Goal: Task Accomplishment & Management: Manage account settings

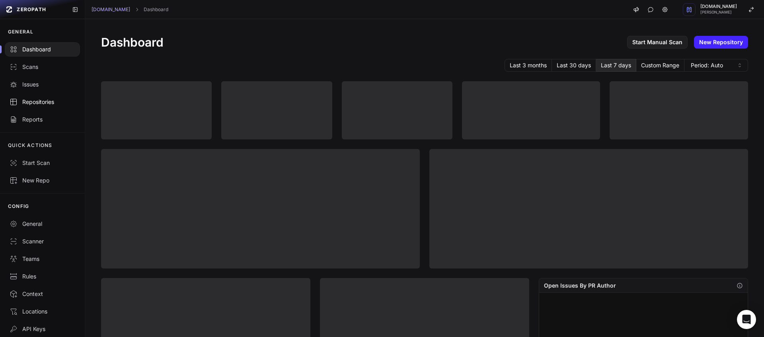
click at [49, 104] on div "Repositories" at bounding box center [43, 102] width 66 height 8
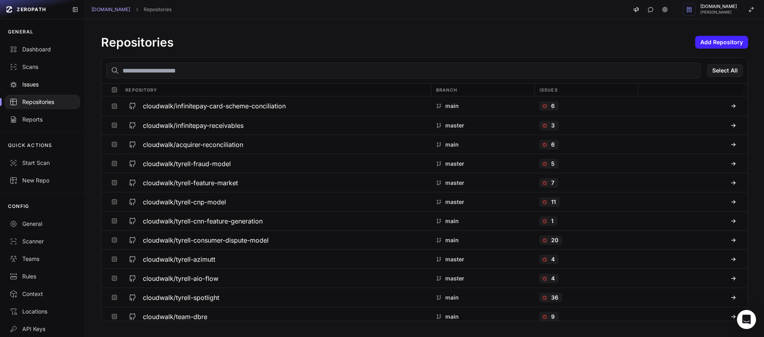
click at [55, 91] on link "Issues" at bounding box center [42, 85] width 85 height 18
click at [42, 68] on div "Scans" at bounding box center [43, 67] width 66 height 8
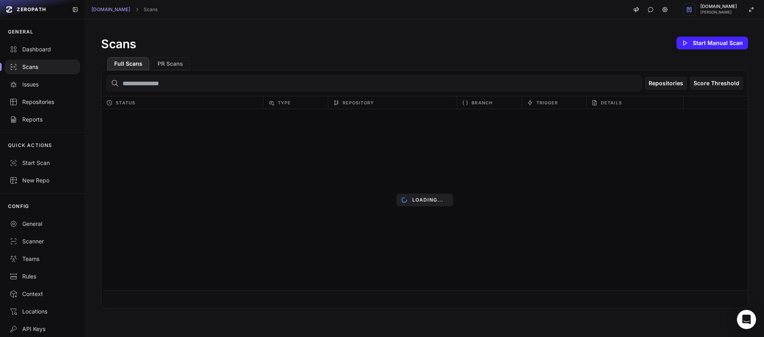
click at [42, 68] on div "Scans" at bounding box center [43, 67] width 66 height 8
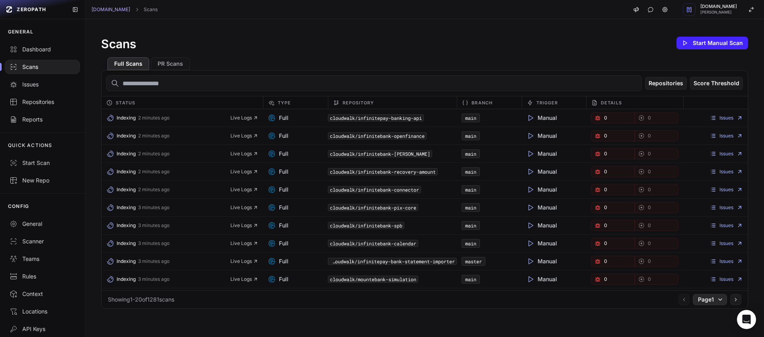
click at [709, 299] on button "Page 1" at bounding box center [710, 299] width 34 height 11
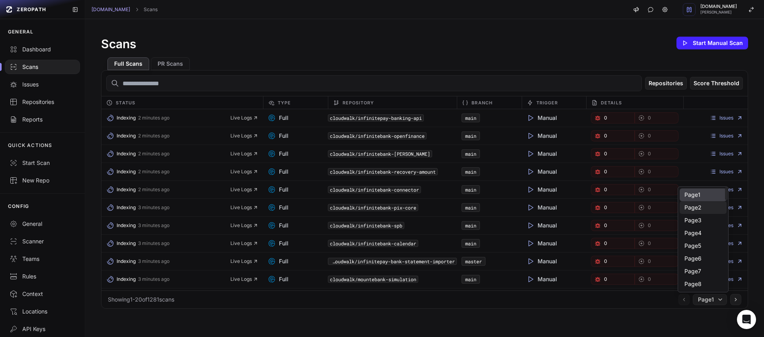
click at [690, 227] on div "Page 2" at bounding box center [703, 233] width 47 height 13
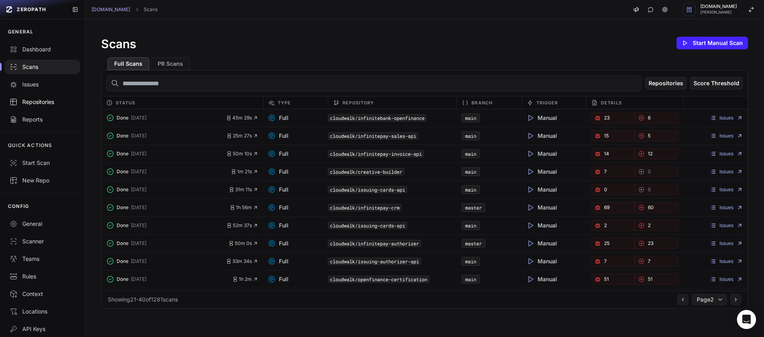
click at [46, 102] on div "Repositories" at bounding box center [43, 102] width 66 height 8
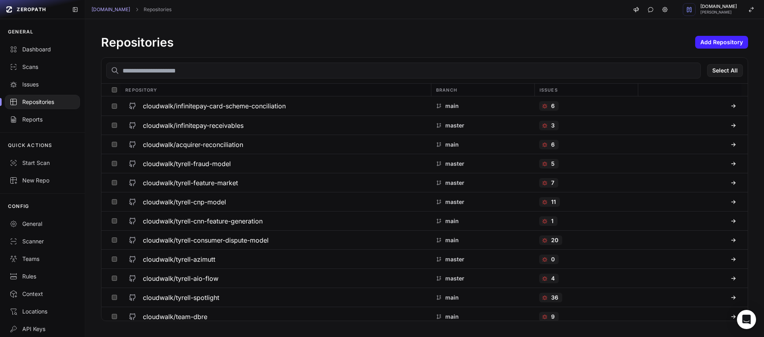
click at [169, 75] on input "text" at bounding box center [403, 71] width 595 height 16
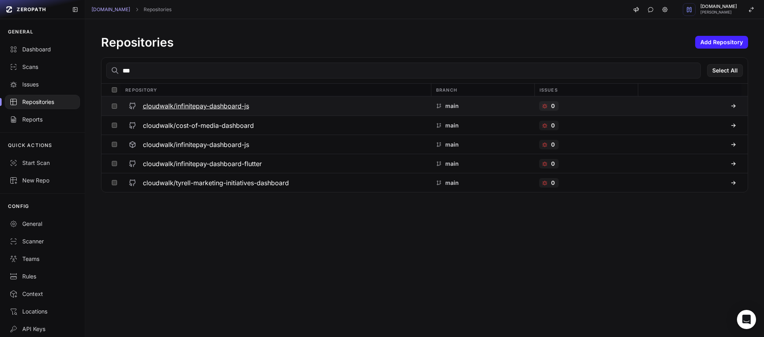
type input "***"
click at [217, 111] on div "cloudwalk/infinitepay-dashboard-js" at bounding box center [275, 106] width 301 height 14
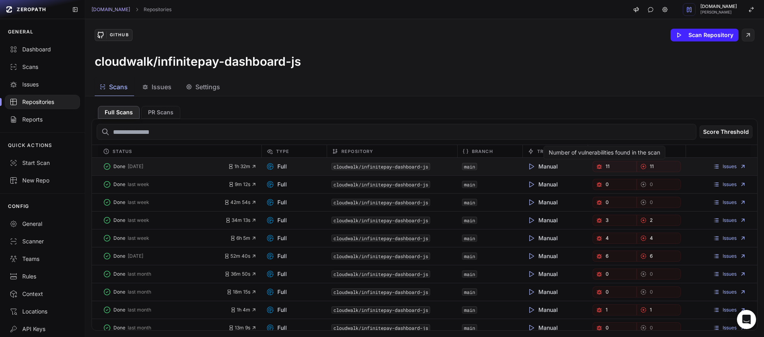
click at [602, 167] on link "11" at bounding box center [615, 166] width 44 height 11
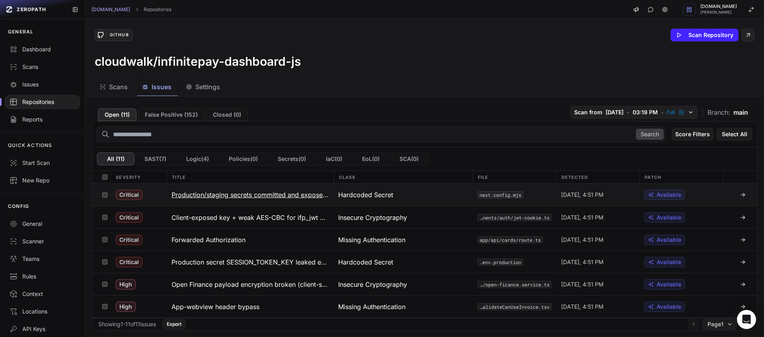
click at [277, 193] on h3 "Production/staging secrets committed and exposed to client" at bounding box center [251, 195] width 158 height 10
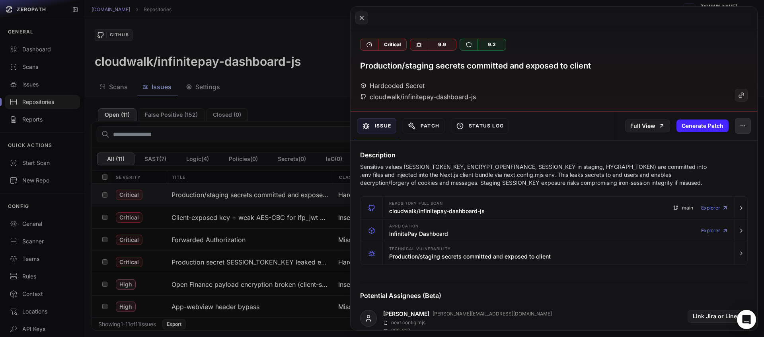
click at [740, 129] on icon "button" at bounding box center [743, 126] width 6 height 6
click at [686, 151] on div "False Positive" at bounding box center [700, 146] width 85 height 19
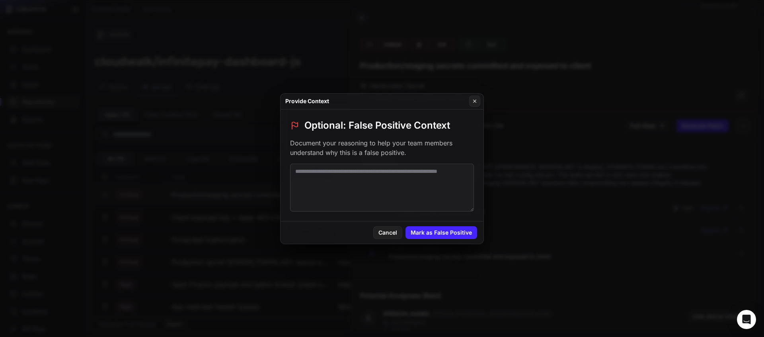
click at [403, 182] on textarea at bounding box center [382, 188] width 184 height 48
click at [403, 175] on textarea "**********" at bounding box center [382, 188] width 184 height 48
click at [412, 173] on textarea "**********" at bounding box center [382, 188] width 184 height 48
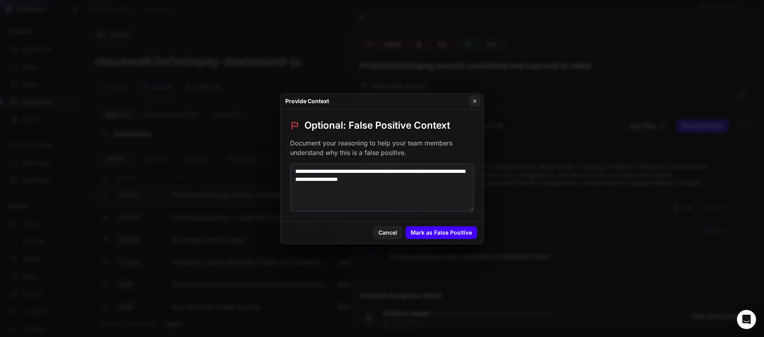
type textarea "**********"
click at [445, 230] on button "Mark as False Positive" at bounding box center [442, 232] width 72 height 13
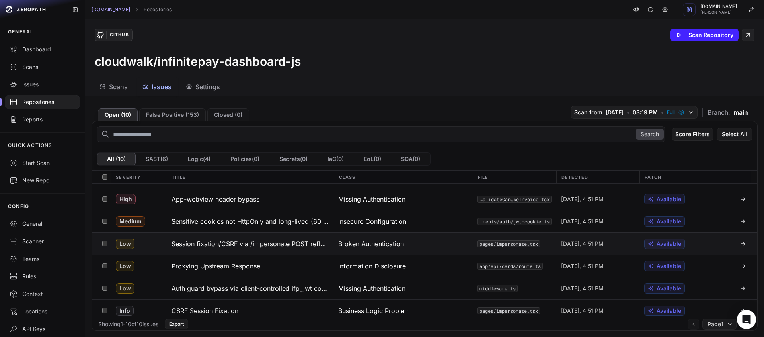
scroll to position [89, 0]
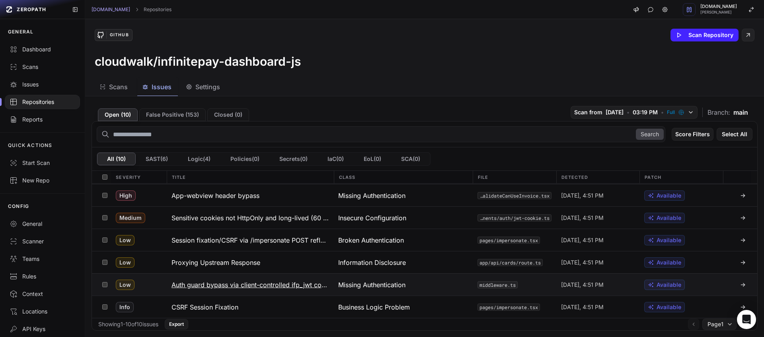
click at [276, 283] on h3 "Auth guard bypass via client-controlled ifp_jwt cookie" at bounding box center [251, 285] width 158 height 10
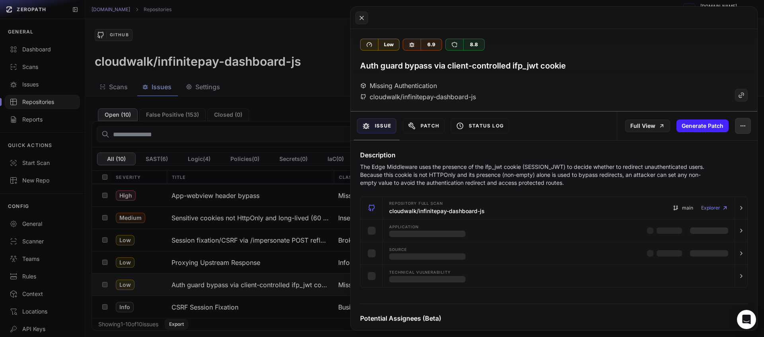
click at [735, 132] on button "button" at bounding box center [743, 126] width 16 height 16
click at [676, 147] on div "False Positive" at bounding box center [700, 146] width 85 height 19
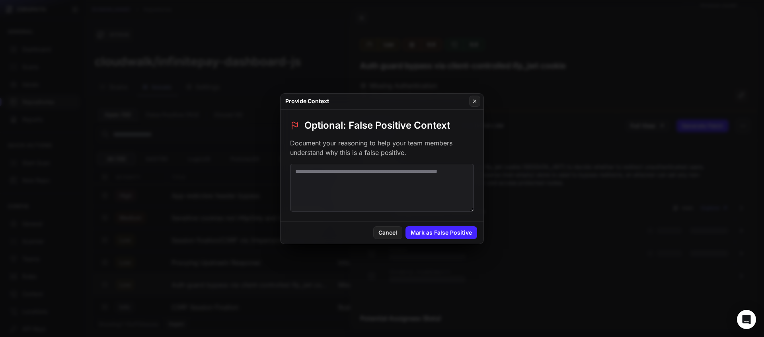
click at [421, 182] on textarea at bounding box center [382, 188] width 184 height 48
type textarea "**********"
click at [448, 232] on button "Mark as False Positive" at bounding box center [442, 232] width 72 height 13
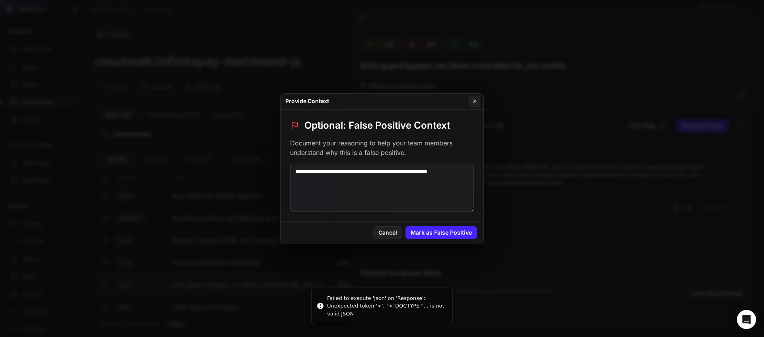
click at [423, 200] on textarea "**********" at bounding box center [382, 188] width 184 height 48
click at [422, 229] on button "Mark as False Positive" at bounding box center [442, 232] width 72 height 13
click at [395, 160] on div "**********" at bounding box center [382, 165] width 203 height 112
click at [399, 169] on textarea "**********" at bounding box center [382, 188] width 184 height 48
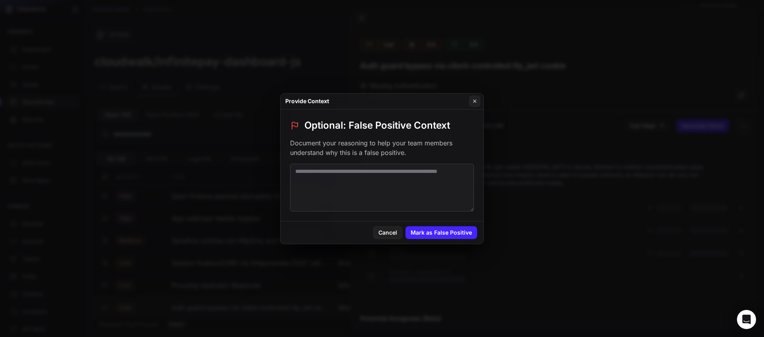
scroll to position [66, 0]
click at [405, 174] on textarea at bounding box center [382, 188] width 184 height 48
paste textarea "**********"
type textarea "**********"
click at [446, 236] on button "Mark as False Positive" at bounding box center [442, 232] width 72 height 13
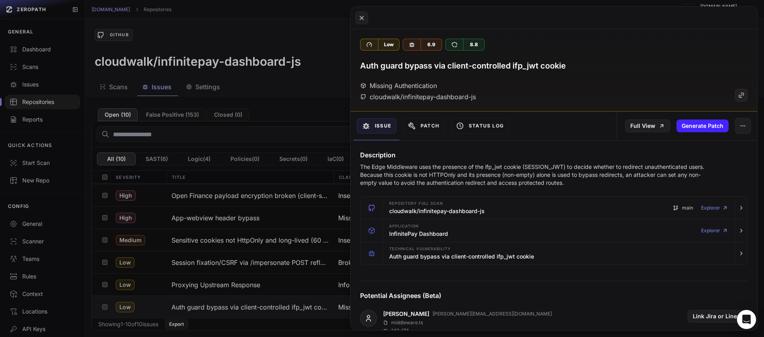
click at [307, 171] on button at bounding box center [382, 168] width 764 height 337
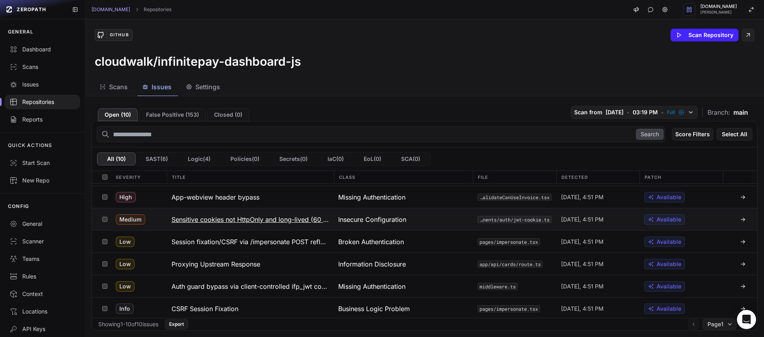
scroll to position [89, 0]
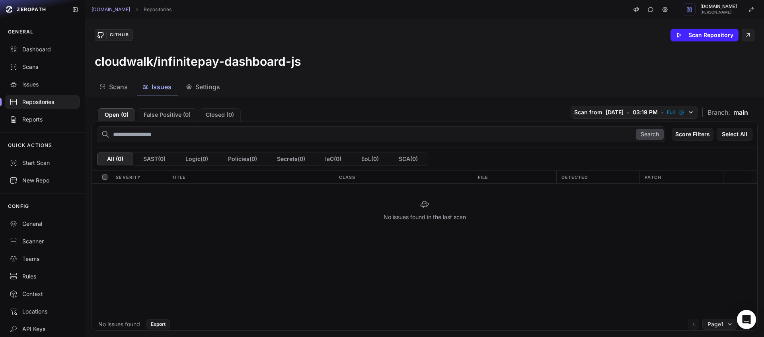
click at [181, 93] on button "Issues" at bounding box center [203, 87] width 45 height 18
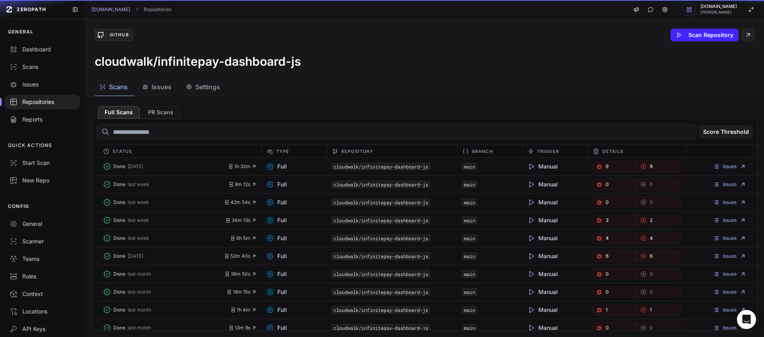
click at [123, 92] on button "Scans" at bounding box center [114, 87] width 39 height 18
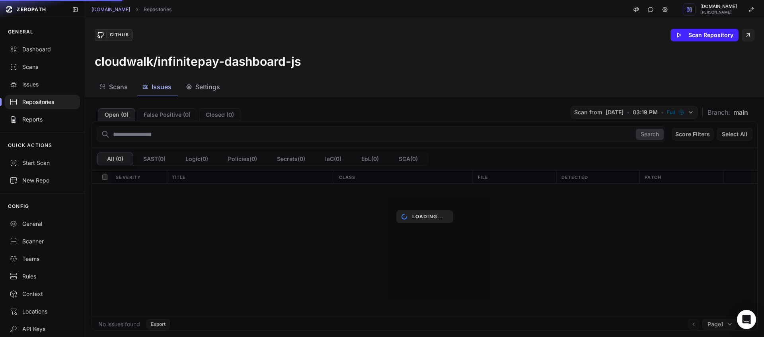
click at [156, 89] on span "Issues" at bounding box center [162, 87] width 20 height 10
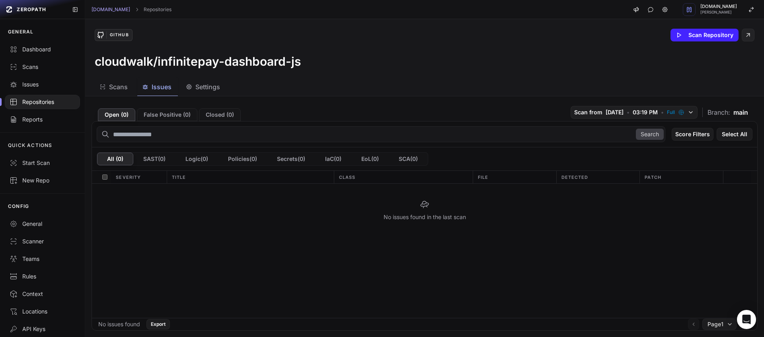
click at [63, 103] on div "Repositories" at bounding box center [43, 102] width 66 height 8
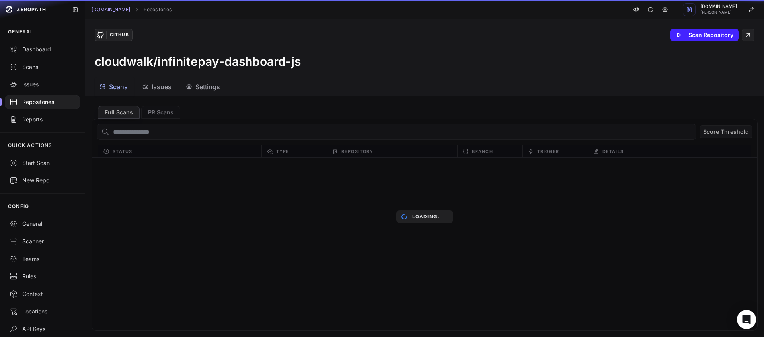
click at [120, 82] on span "Scans" at bounding box center [118, 87] width 19 height 10
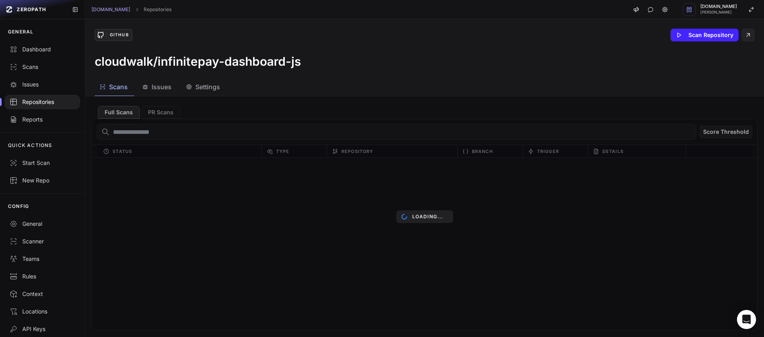
drag, startPoint x: 160, startPoint y: 88, endPoint x: 192, endPoint y: 34, distance: 62.8
click at [161, 88] on span "Issues" at bounding box center [162, 87] width 20 height 10
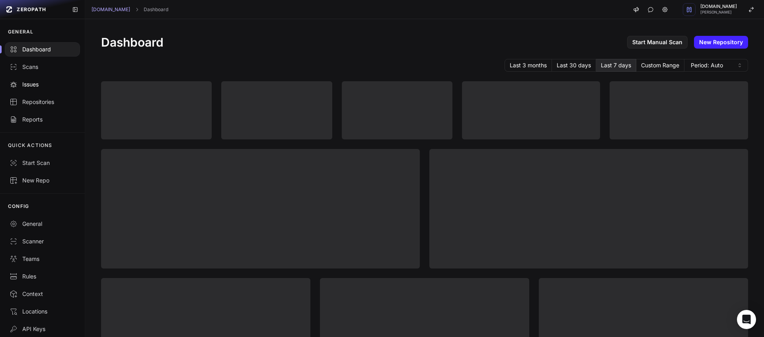
click at [51, 87] on div "Issues" at bounding box center [43, 84] width 66 height 8
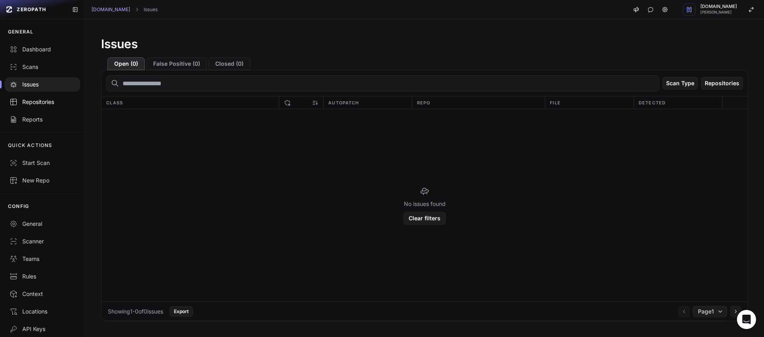
click at [49, 107] on link "Repositories" at bounding box center [42, 102] width 85 height 18
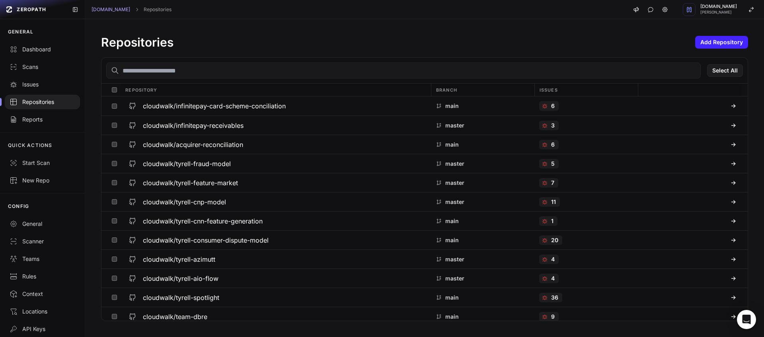
click at [163, 70] on input "text" at bounding box center [403, 71] width 595 height 16
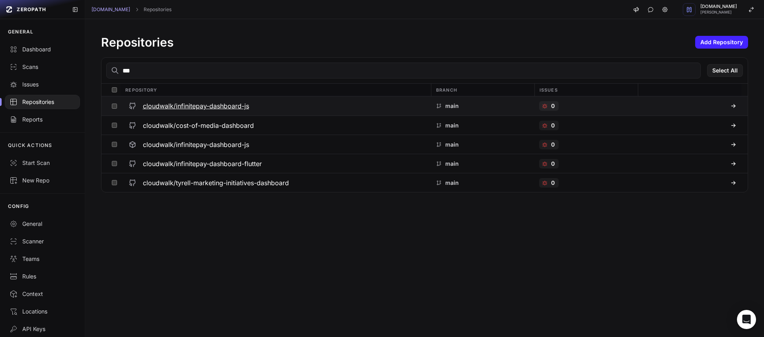
type input "***"
click at [236, 108] on h3 "cloudwalk/infinitepay-dashboard-js" at bounding box center [196, 106] width 106 height 10
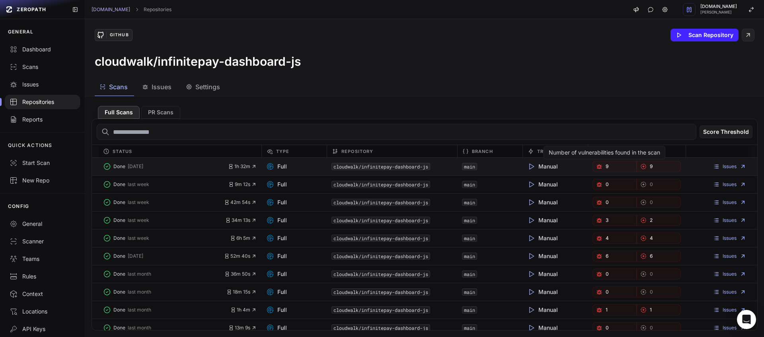
click at [601, 166] on icon "button" at bounding box center [601, 165] width 1 height 1
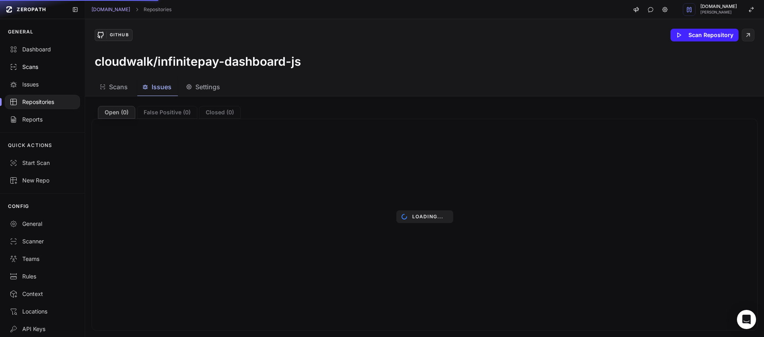
click at [31, 70] on link "Scans" at bounding box center [42, 67] width 85 height 18
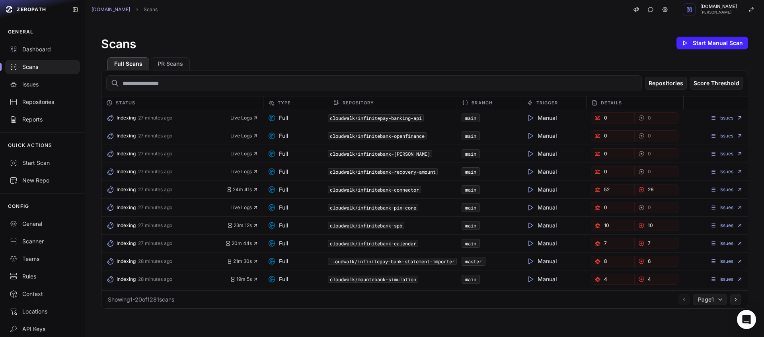
click at [216, 78] on input "text" at bounding box center [374, 83] width 536 height 16
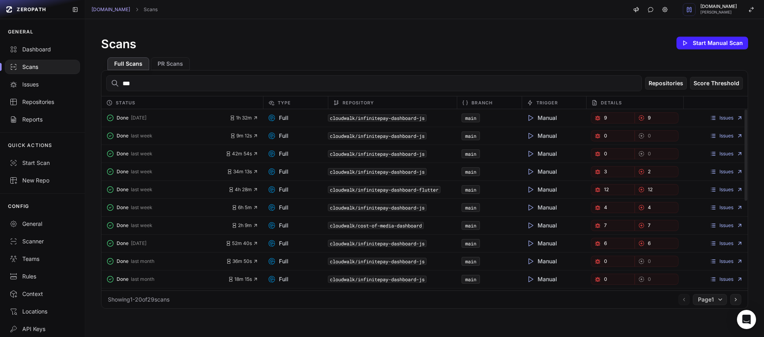
type input "***"
click at [598, 115] on link "9" at bounding box center [613, 117] width 44 height 11
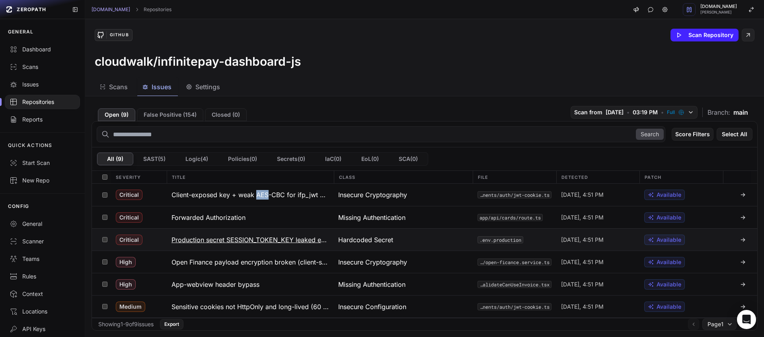
click at [268, 242] on h3 "Production secret SESSION_TOKEN_KEY leaked enabling token forgery" at bounding box center [251, 240] width 158 height 10
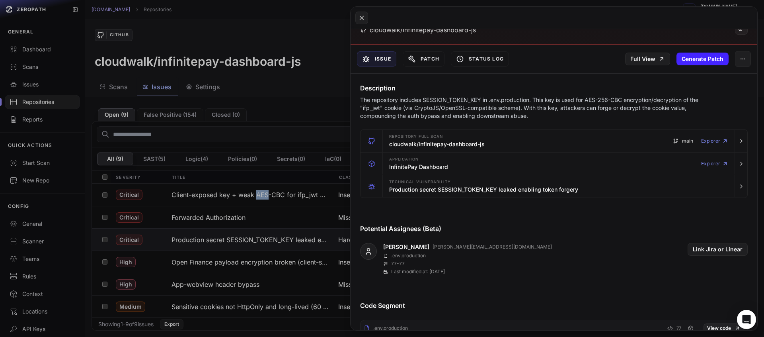
scroll to position [219, 0]
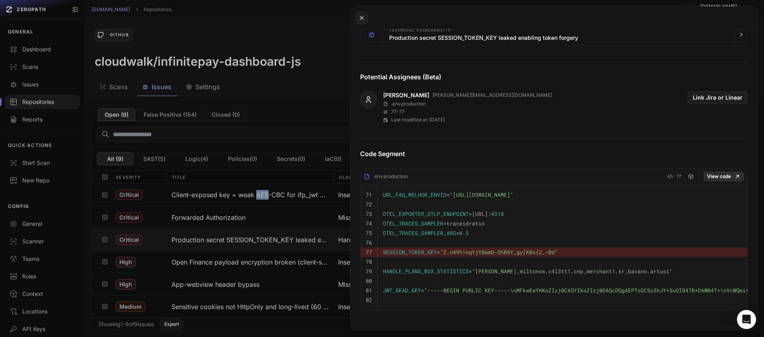
click at [722, 175] on link "View code" at bounding box center [724, 177] width 41 height 10
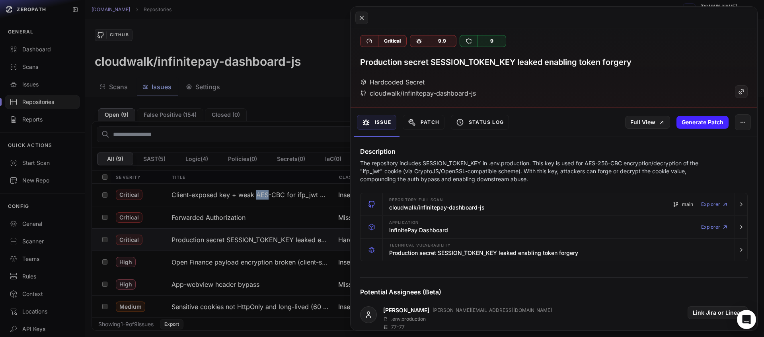
scroll to position [0, 0]
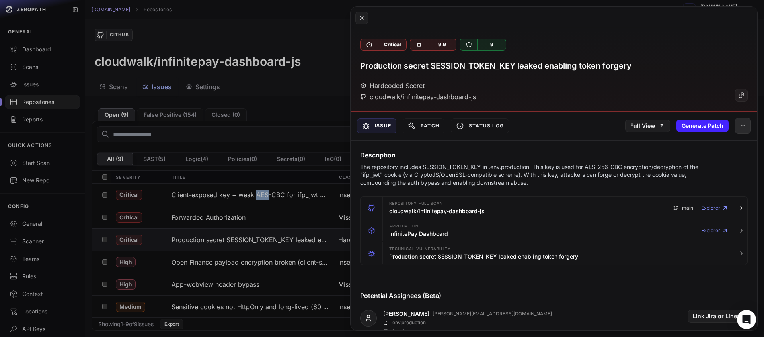
click at [740, 127] on icon "button" at bounding box center [743, 126] width 6 height 6
click at [680, 149] on div "False Positive" at bounding box center [700, 146] width 85 height 19
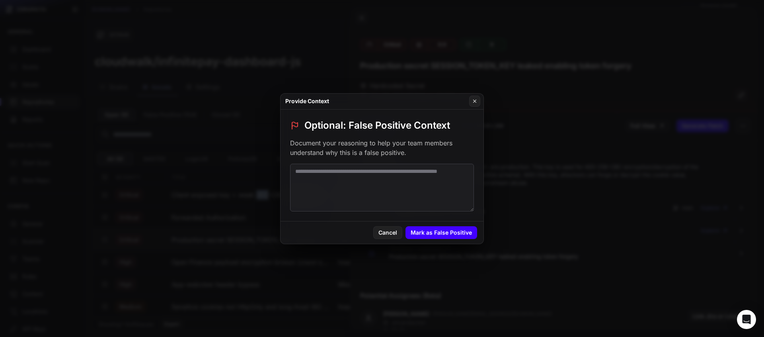
click at [463, 229] on button "Mark as False Positive" at bounding box center [442, 232] width 72 height 13
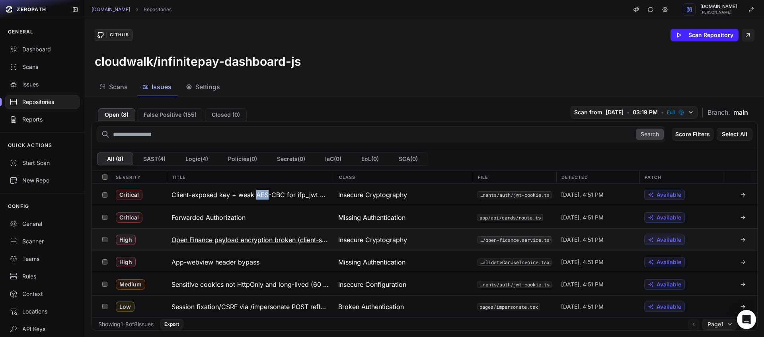
click at [258, 243] on h3 "Open Finance payload encryption broken (client-side static key, unauthenticated…" at bounding box center [251, 240] width 158 height 10
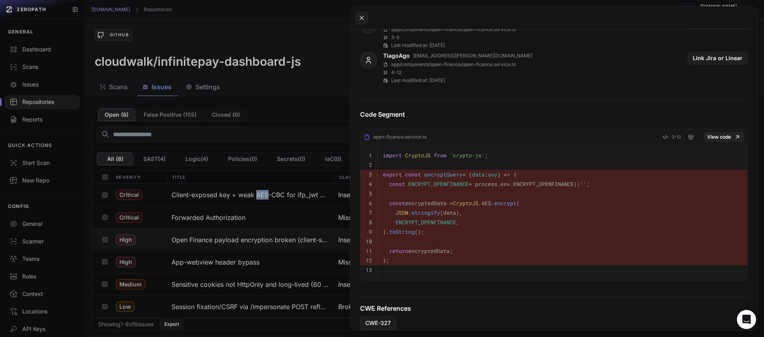
scroll to position [18, 0]
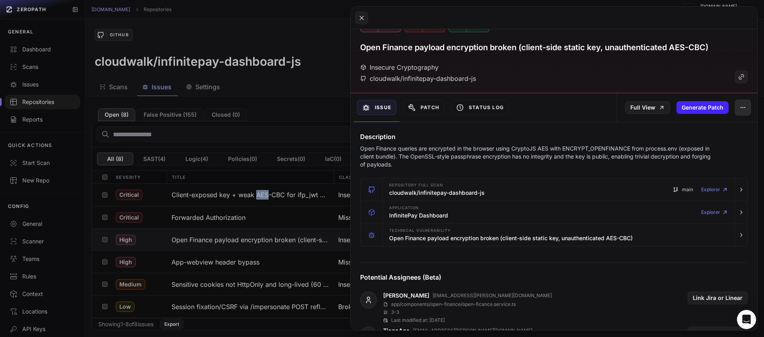
click at [735, 112] on button "button" at bounding box center [743, 108] width 16 height 16
click at [696, 129] on div "False Positive" at bounding box center [700, 128] width 85 height 19
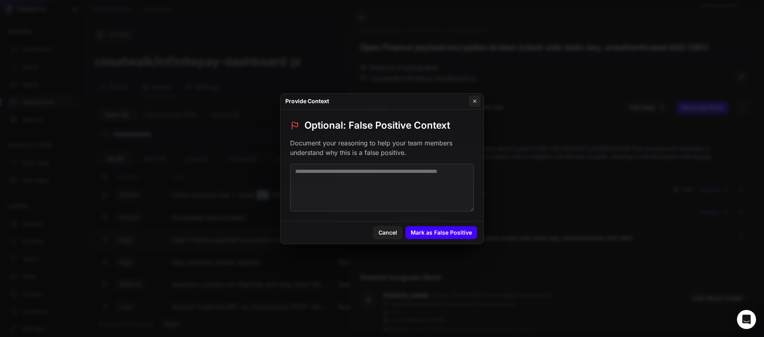
click at [471, 226] on button "Mark as False Positive" at bounding box center [442, 232] width 72 height 13
click at [466, 240] on div "Cancel Submitting..." at bounding box center [382, 232] width 203 height 22
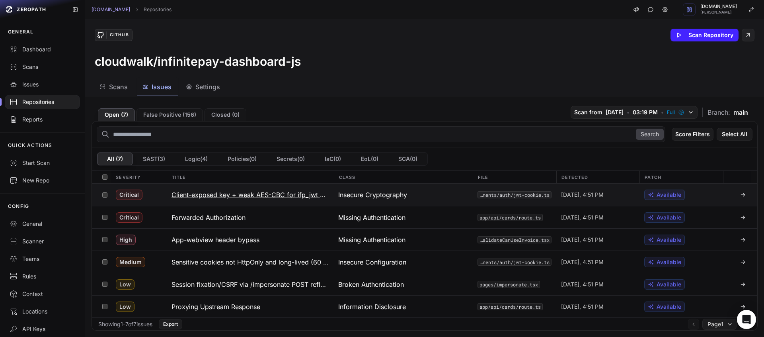
click at [264, 189] on button "Client-exposed key + weak AES-CBC for ifp_jwt enables token disclosure/forgery" at bounding box center [250, 195] width 167 height 22
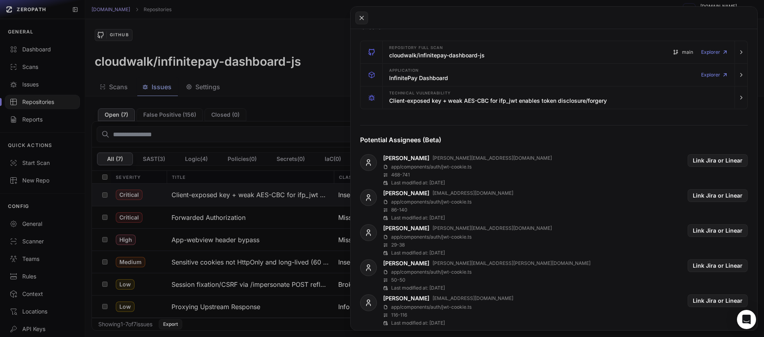
scroll to position [94, 0]
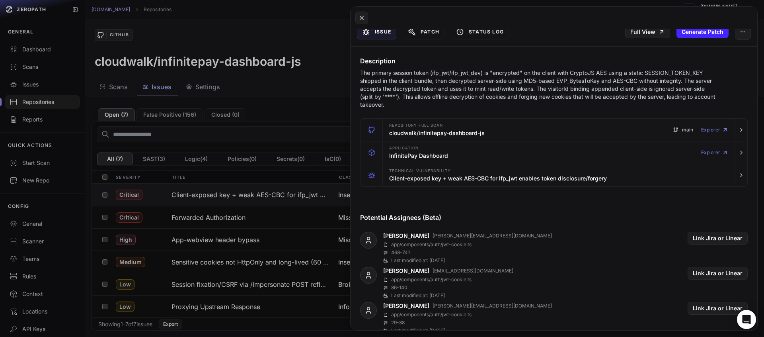
click at [732, 40] on div "Full View Generate Patch" at bounding box center [687, 32] width 141 height 29
click at [735, 38] on button "button" at bounding box center [743, 32] width 16 height 16
click at [686, 57] on div "False Positive" at bounding box center [700, 52] width 85 height 19
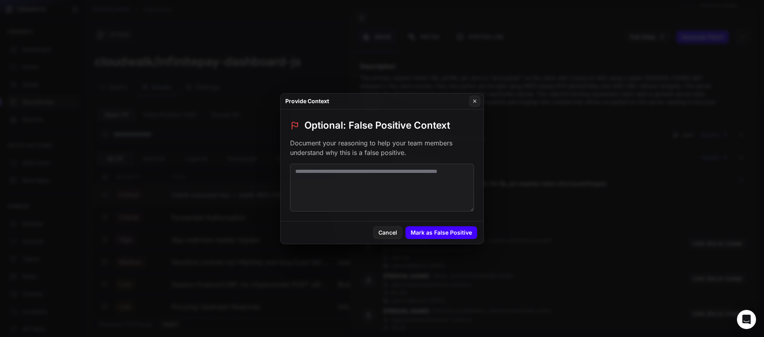
click at [433, 231] on button "Mark as False Positive" at bounding box center [442, 232] width 72 height 13
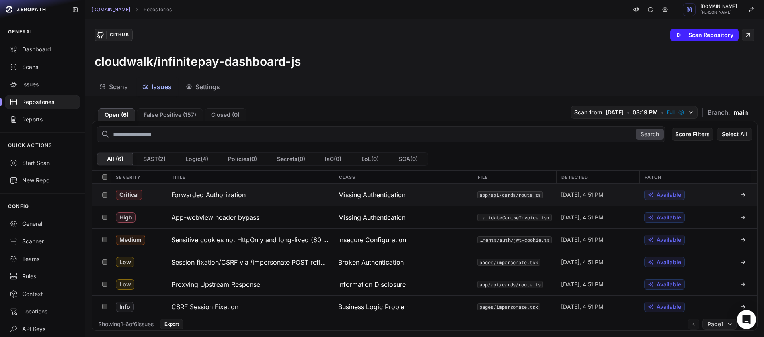
click at [239, 193] on h3 "Forwarded Authorization" at bounding box center [209, 195] width 74 height 10
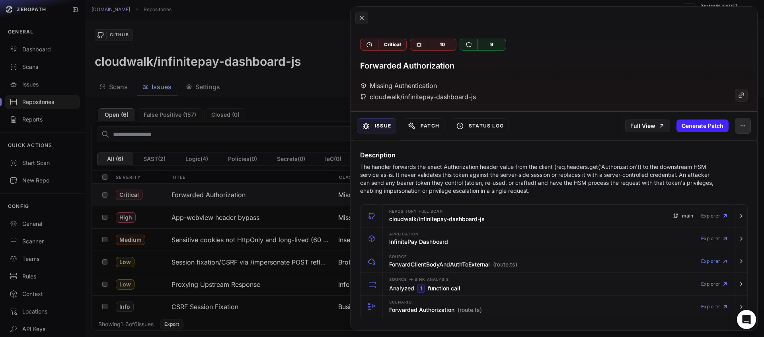
click at [739, 131] on button "button" at bounding box center [743, 126] width 16 height 16
click at [711, 146] on div "False Positive" at bounding box center [700, 146] width 85 height 19
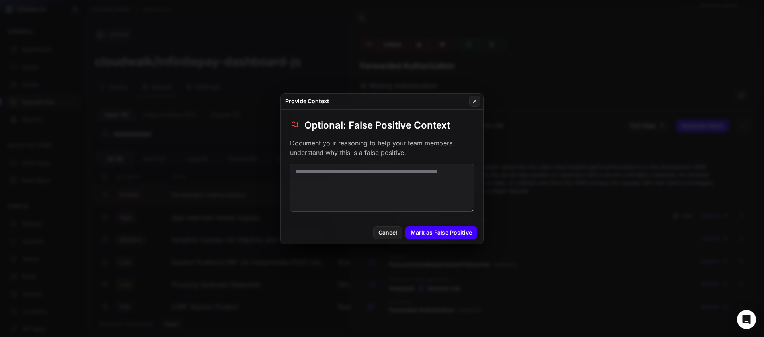
click at [451, 228] on button "Mark as False Positive" at bounding box center [442, 232] width 72 height 13
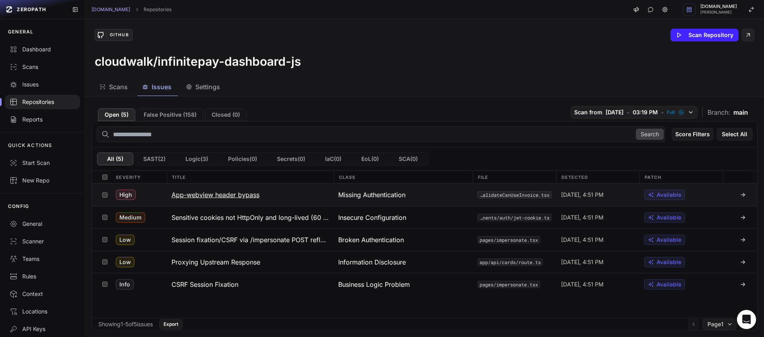
click at [240, 190] on h3 "App-webview header bypass" at bounding box center [216, 195] width 88 height 10
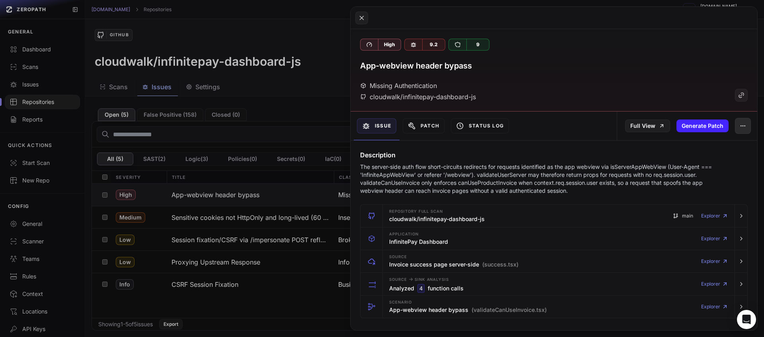
click at [742, 129] on button "button" at bounding box center [743, 126] width 16 height 16
click at [683, 151] on div "False Positive" at bounding box center [700, 146] width 85 height 19
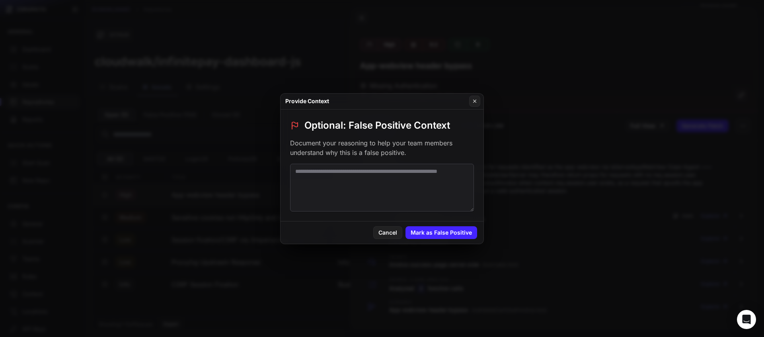
click at [408, 185] on textarea at bounding box center [382, 188] width 184 height 48
type textarea "**********"
click at [457, 229] on button "Mark as False Positive" at bounding box center [442, 232] width 72 height 13
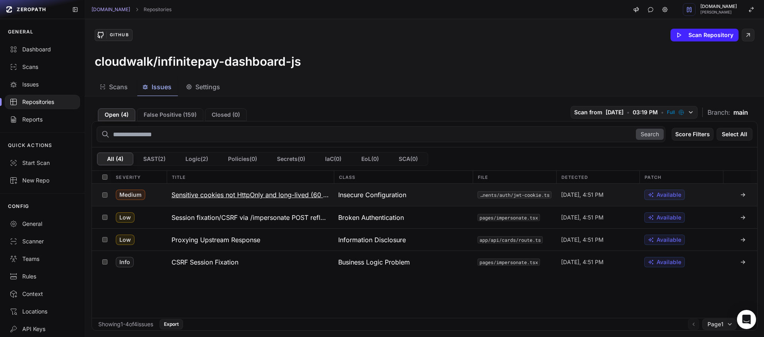
click at [237, 197] on h3 "Sensitive cookies not HttpOnly and long-lived (60 days)" at bounding box center [251, 195] width 158 height 10
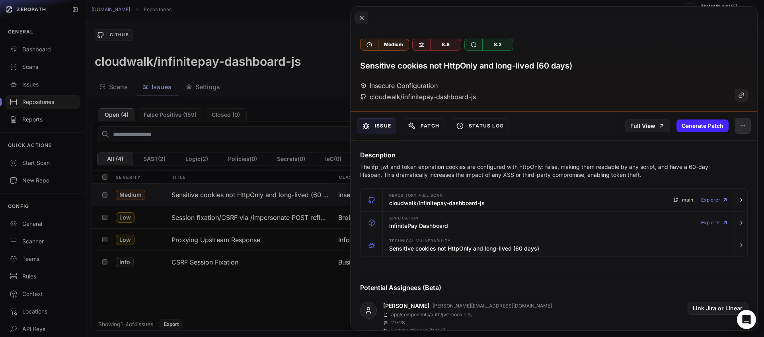
click at [740, 129] on icon "button" at bounding box center [743, 126] width 6 height 6
click at [715, 143] on div "False Positive" at bounding box center [700, 146] width 85 height 19
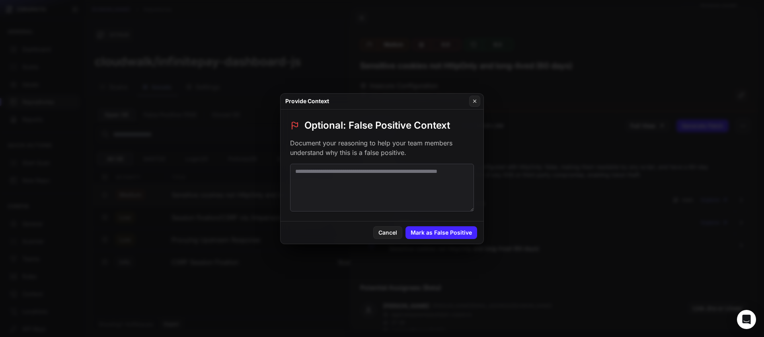
click at [353, 187] on textarea at bounding box center [382, 188] width 184 height 48
type textarea "*****"
click at [351, 175] on textarea "**********" at bounding box center [382, 188] width 184 height 48
type textarea "*"
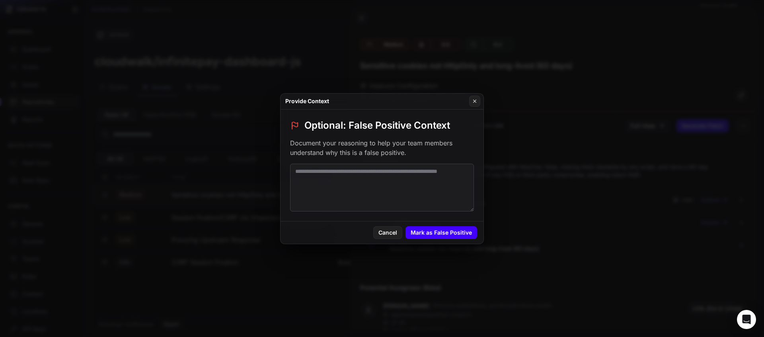
click at [462, 229] on button "Mark as False Positive" at bounding box center [442, 232] width 72 height 13
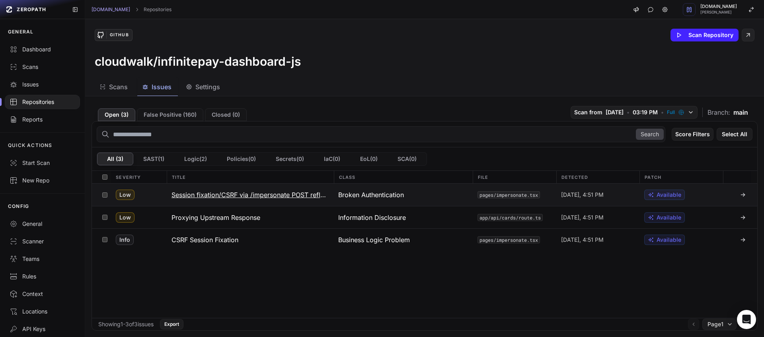
click at [309, 193] on h3 "Session fixation/CSRF via /impersonate POST reflecting attacker token into auth…" at bounding box center [251, 195] width 158 height 10
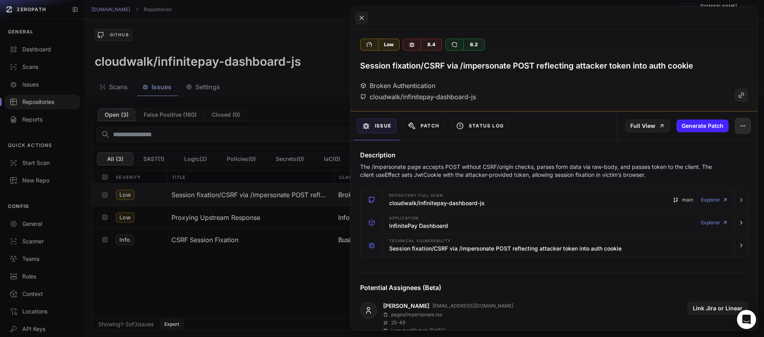
click at [735, 126] on button "button" at bounding box center [743, 126] width 16 height 16
click at [699, 142] on div "False Positive" at bounding box center [700, 146] width 85 height 19
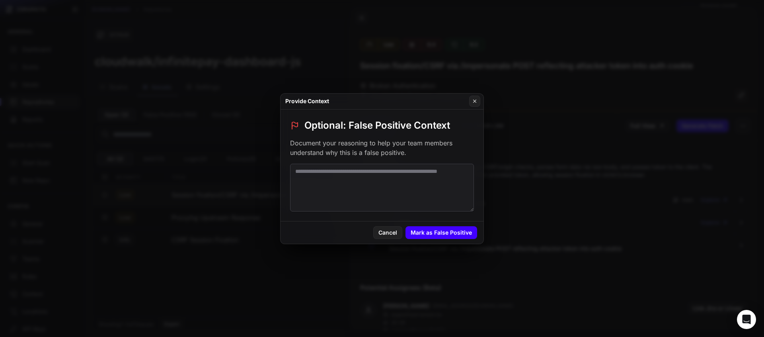
click at [475, 233] on button "Mark as False Positive" at bounding box center [442, 232] width 72 height 13
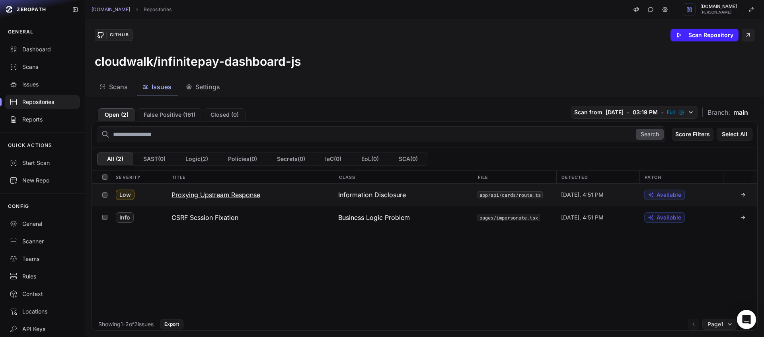
click at [239, 199] on h3 "Proxying Upstream Response" at bounding box center [216, 195] width 89 height 10
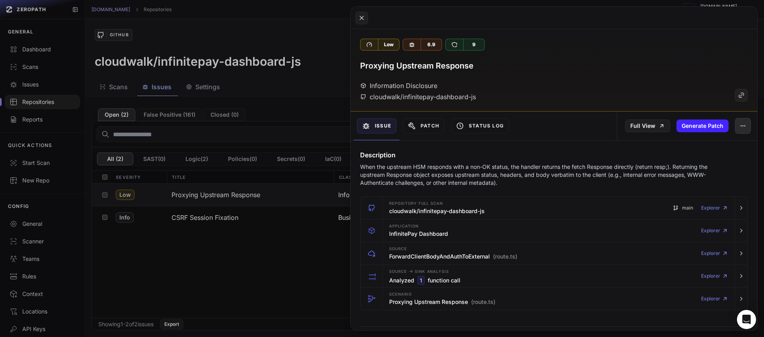
click at [741, 125] on icon "button" at bounding box center [741, 125] width 0 height 0
click at [702, 143] on div "False Positive" at bounding box center [700, 146] width 85 height 19
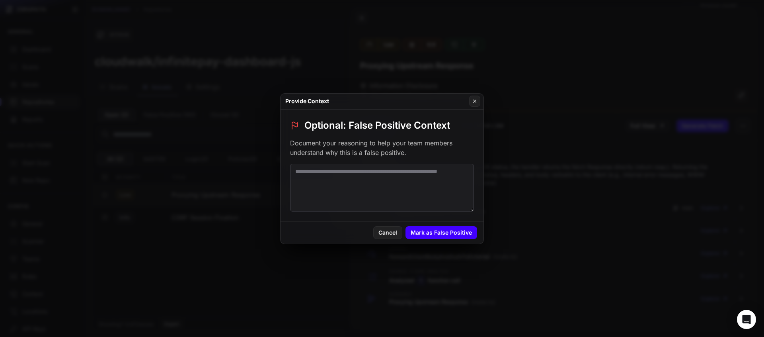
click at [458, 228] on button "Mark as False Positive" at bounding box center [442, 232] width 72 height 13
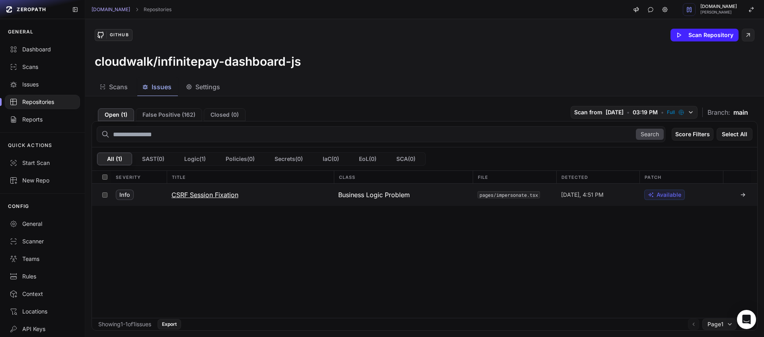
click at [215, 195] on h3 "CSRF Session Fixation" at bounding box center [205, 195] width 67 height 10
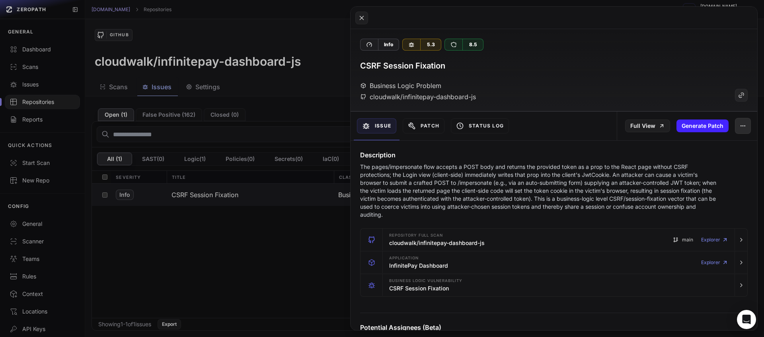
click at [741, 127] on button "button" at bounding box center [743, 126] width 16 height 16
click at [674, 155] on div "False Positive" at bounding box center [700, 146] width 85 height 19
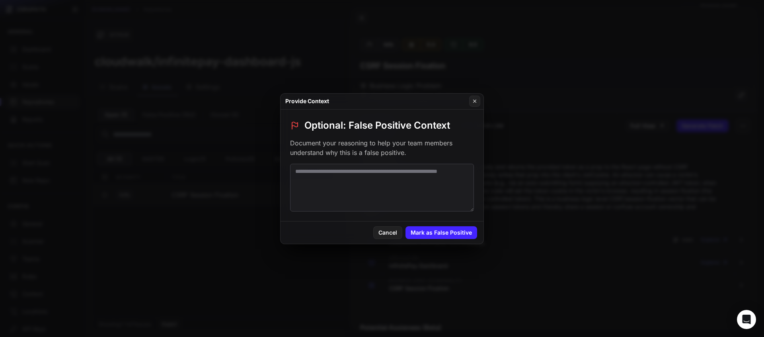
click at [381, 242] on div "Cancel Mark as False Positive" at bounding box center [382, 232] width 203 height 22
click at [386, 236] on button "Cancel" at bounding box center [387, 232] width 29 height 13
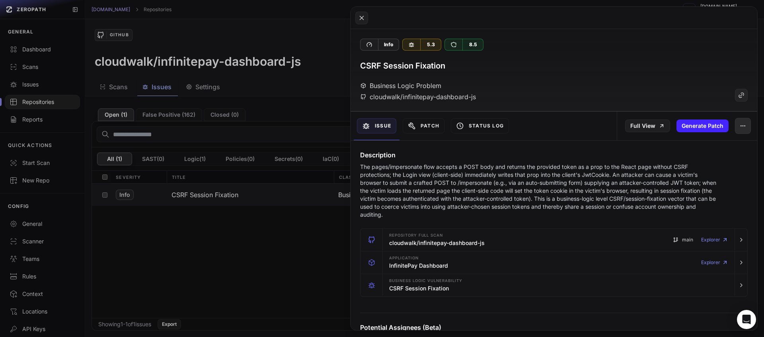
click at [740, 129] on icon "button" at bounding box center [743, 126] width 6 height 6
click at [682, 162] on div "Archive Issue" at bounding box center [700, 165] width 85 height 19
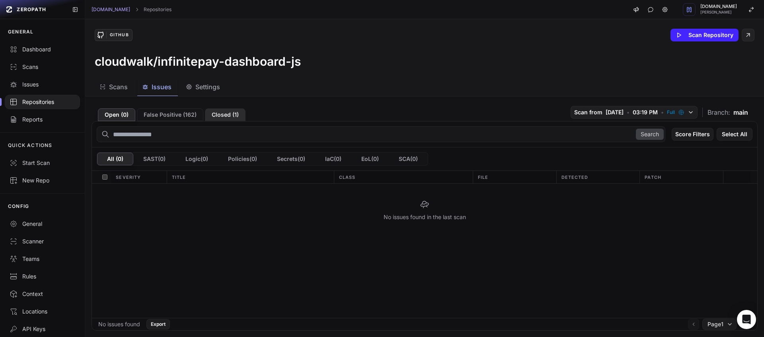
click at [224, 113] on button "Closed ( 1 )" at bounding box center [225, 114] width 41 height 13
